Goal: Information Seeking & Learning: Find specific page/section

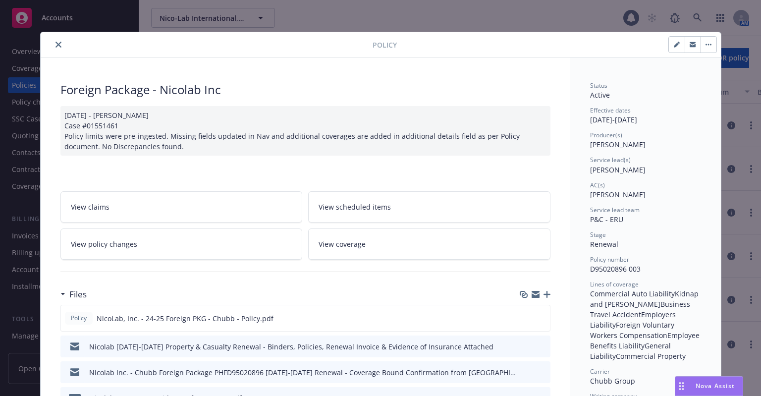
click at [52, 42] on button "close" at bounding box center [58, 45] width 12 height 12
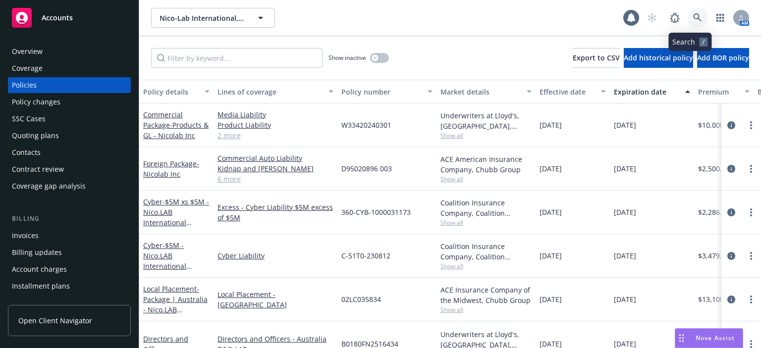
click at [693, 13] on icon at bounding box center [697, 17] width 8 height 8
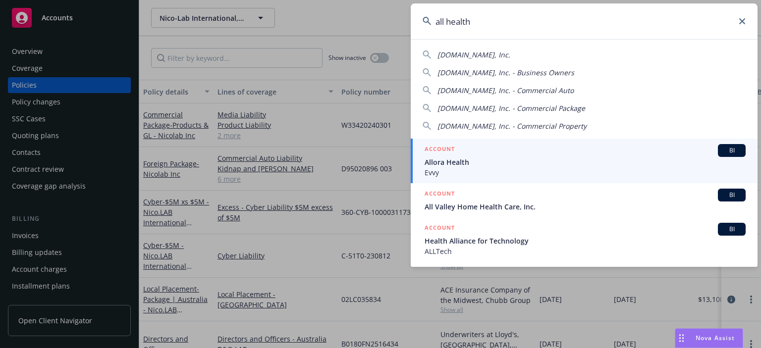
type input "all health"
click at [465, 156] on div "ACCOUNT BI Allora Health Evvy" at bounding box center [584, 161] width 321 height 34
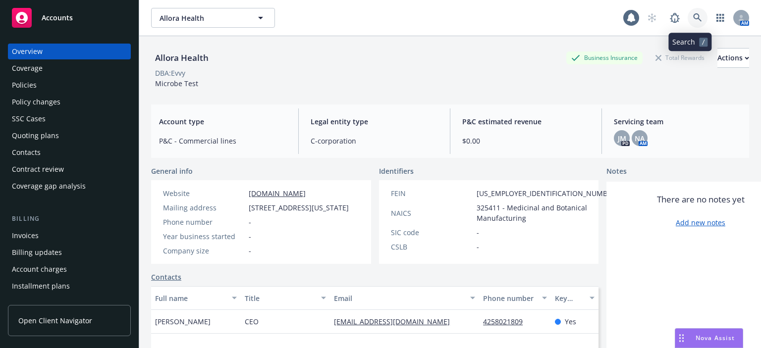
click at [693, 21] on icon at bounding box center [697, 17] width 9 height 9
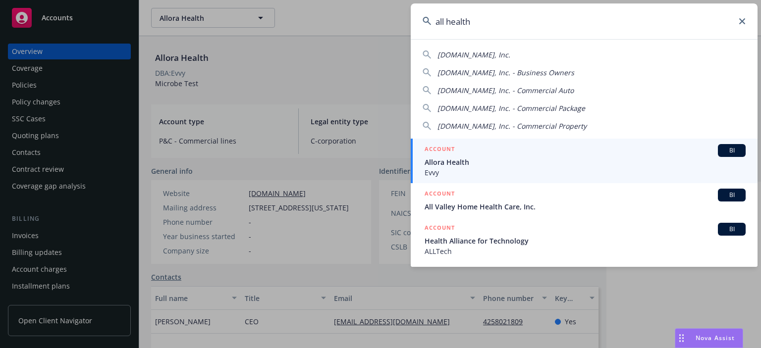
click at [456, 55] on span "[DOMAIN_NAME], Inc." at bounding box center [473, 54] width 73 height 9
type input "[DOMAIN_NAME], Inc."
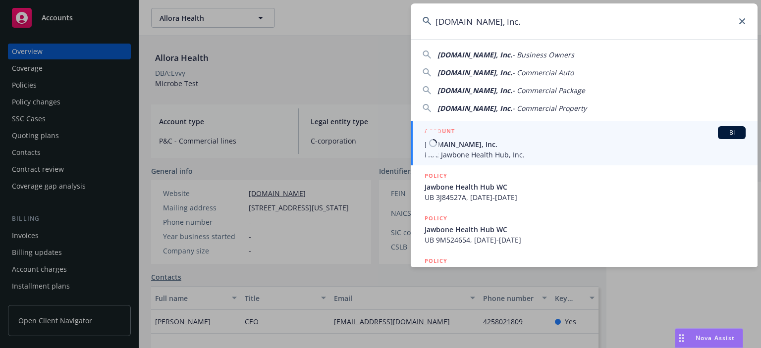
click at [448, 145] on span "[DOMAIN_NAME], Inc." at bounding box center [584, 144] width 321 height 10
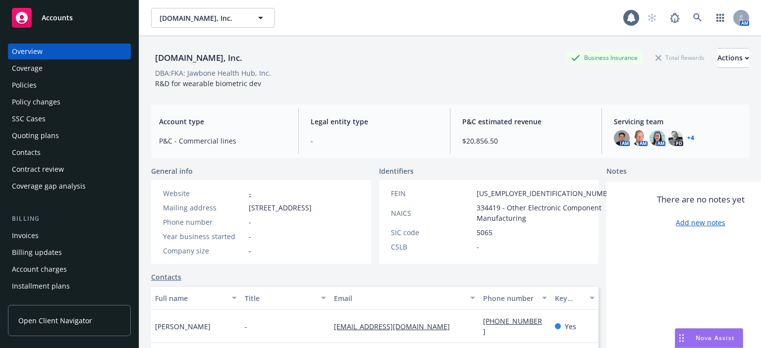
click at [91, 82] on div "Policies" at bounding box center [69, 85] width 115 height 16
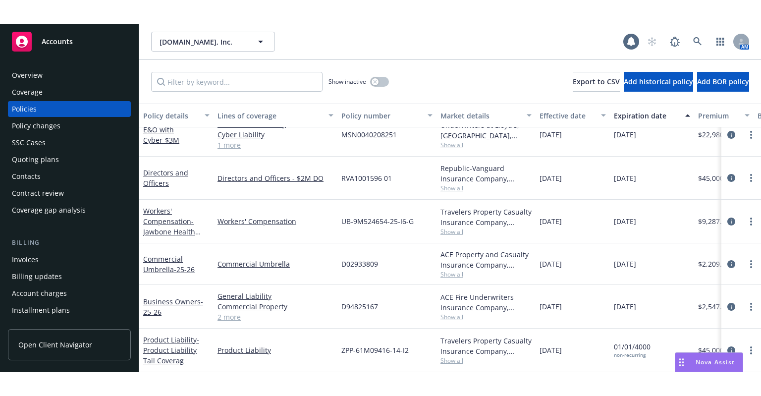
scroll to position [183, 0]
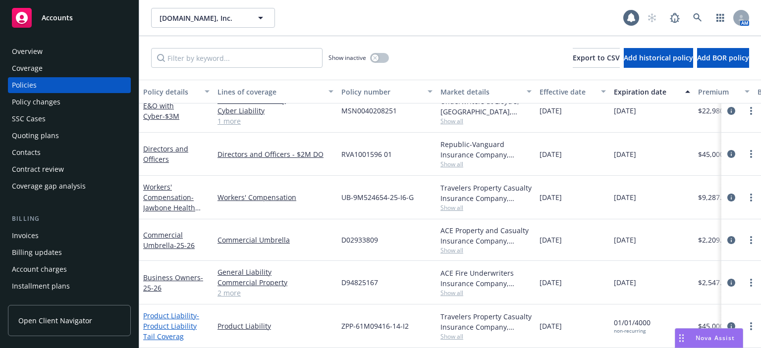
click at [166, 319] on span "- Product Liability Tail Coverag" at bounding box center [171, 326] width 56 height 30
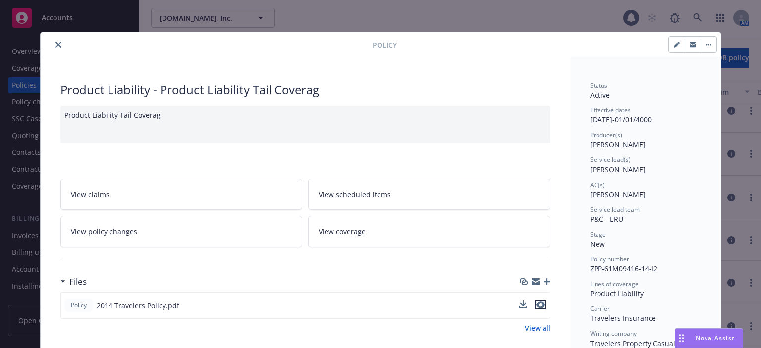
click at [536, 302] on icon "preview file" at bounding box center [540, 305] width 9 height 7
click at [56, 43] on icon "close" at bounding box center [58, 45] width 6 height 6
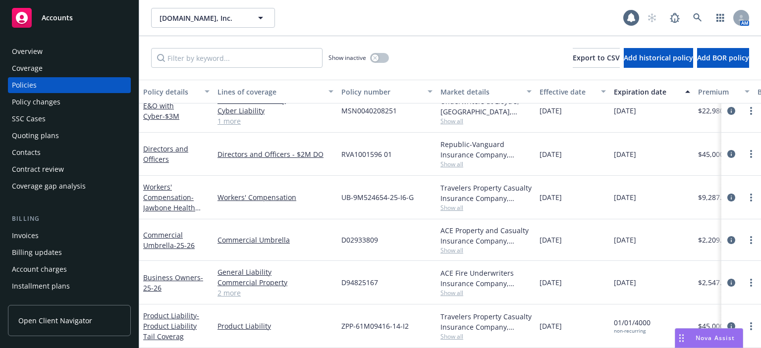
click at [321, 19] on div "[DOMAIN_NAME], Inc. [DOMAIN_NAME], Inc." at bounding box center [387, 18] width 472 height 20
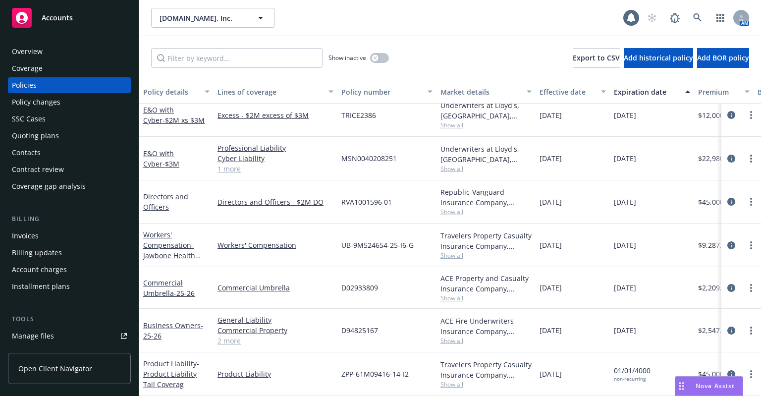
scroll to position [135, 0]
